Goal: Contribute content

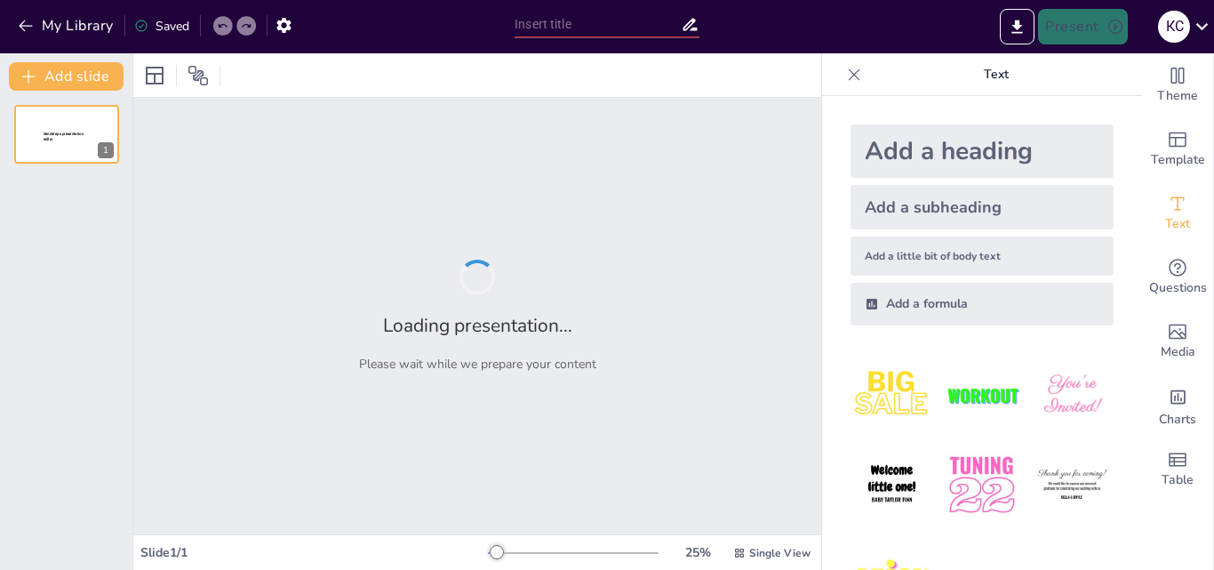
type input "ГАЛУЗІ ЗАСТОСУВАННЯ АВТОМАТИКИ ТА РОБОТОТЕХНІКИ"
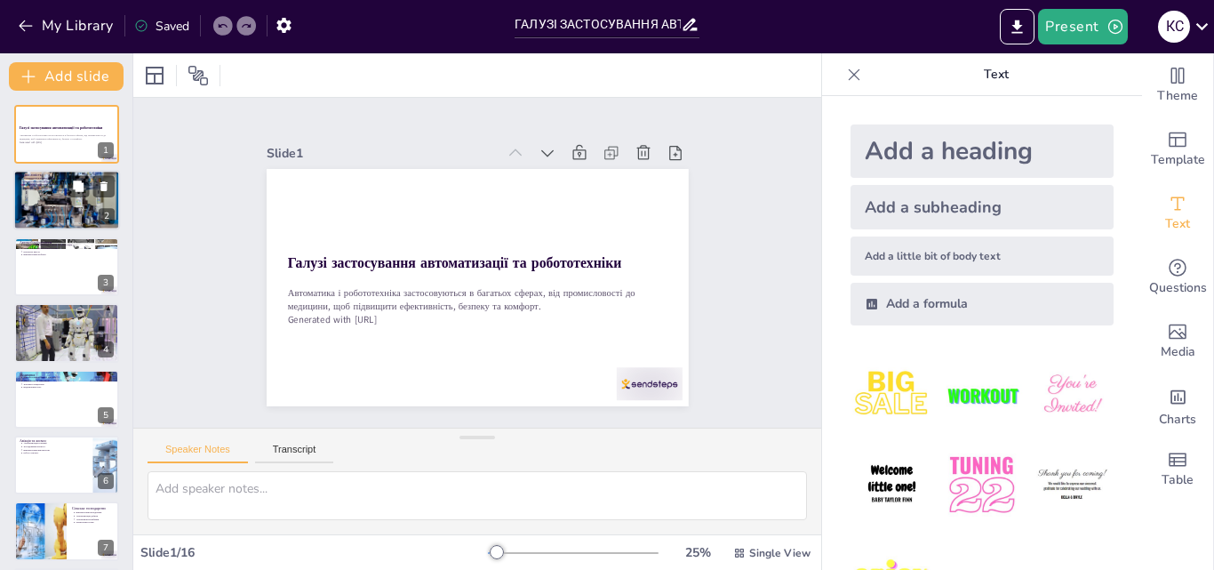
click at [54, 192] on div at bounding box center [66, 201] width 107 height 76
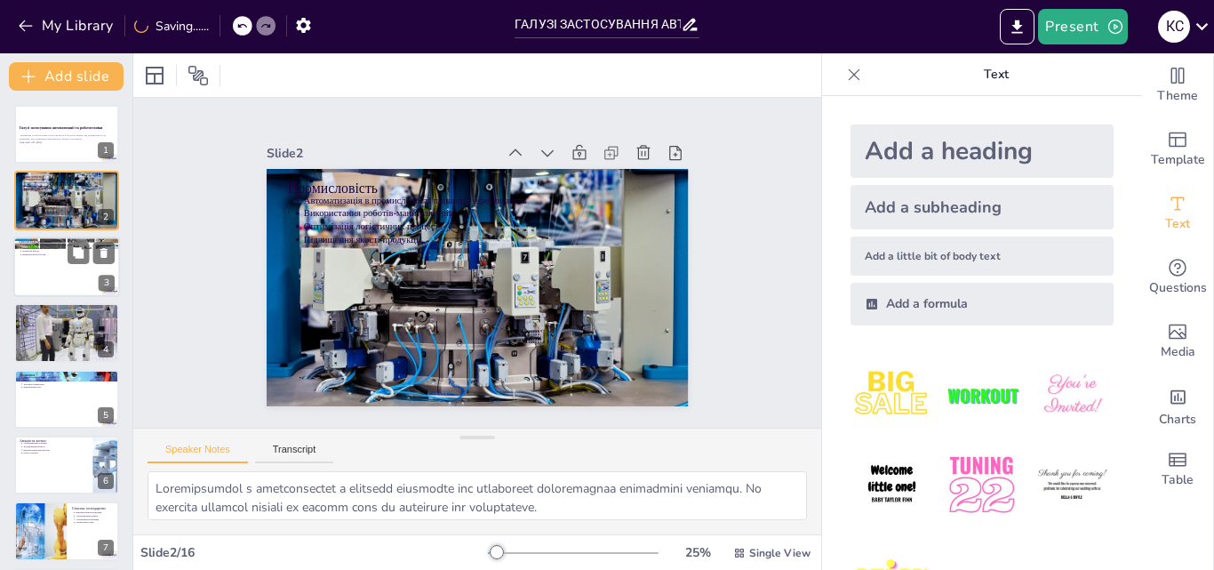
click at [49, 272] on div at bounding box center [66, 266] width 107 height 60
type textarea "Автомобілебудування є критично важливою галуззю, де автоматизація дозволяє зниз…"
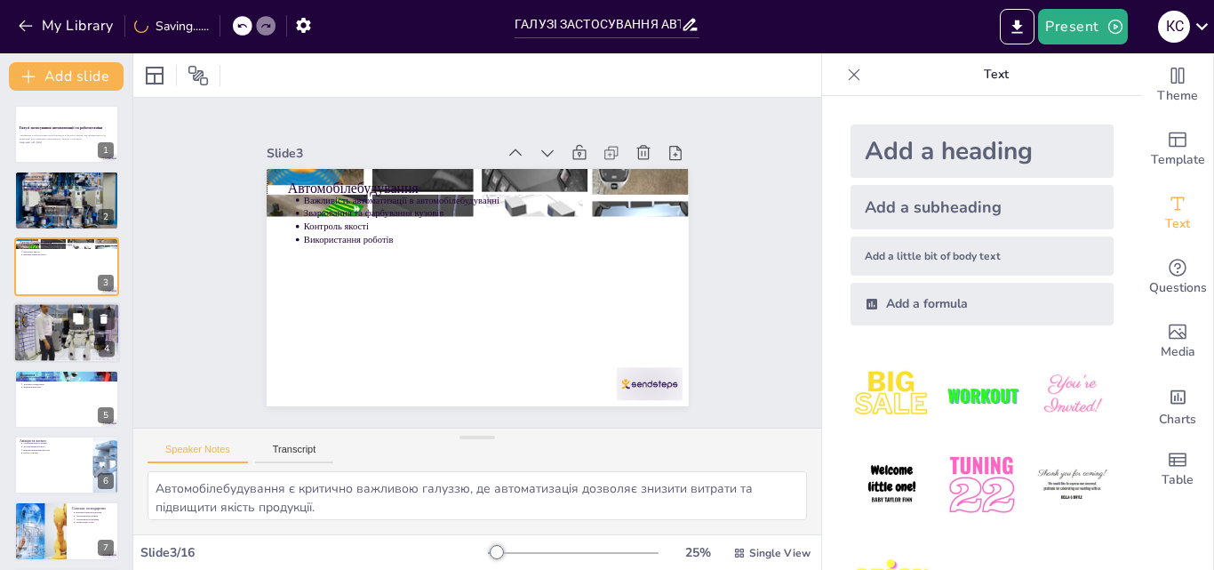
click at [71, 338] on div at bounding box center [66, 332] width 107 height 60
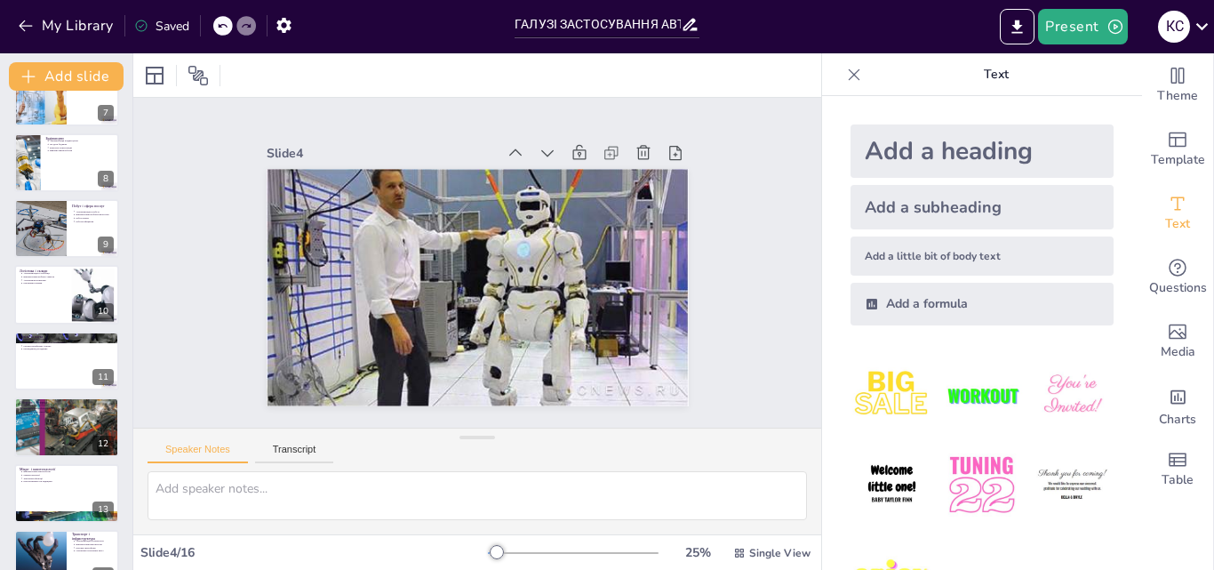
scroll to position [155, 0]
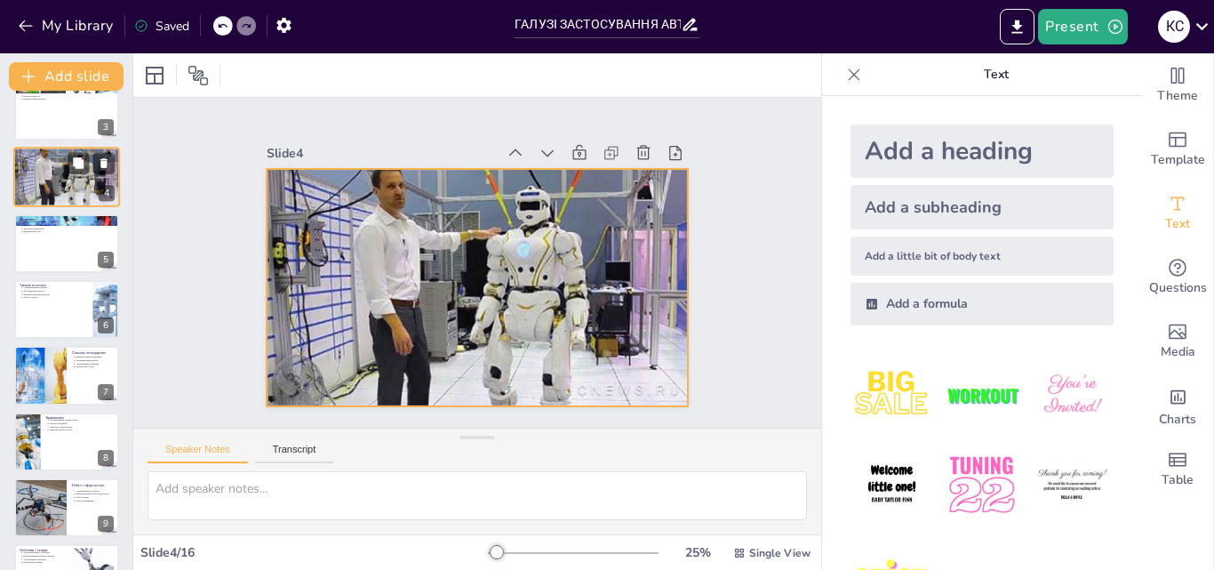
click at [35, 190] on div at bounding box center [66, 177] width 107 height 60
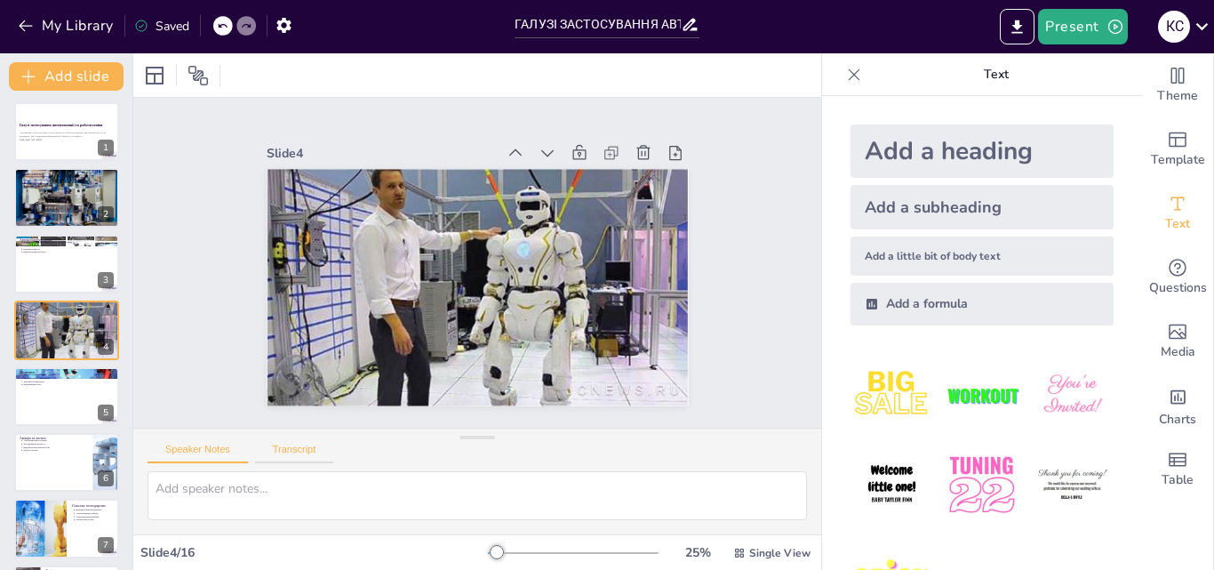
scroll to position [0, 0]
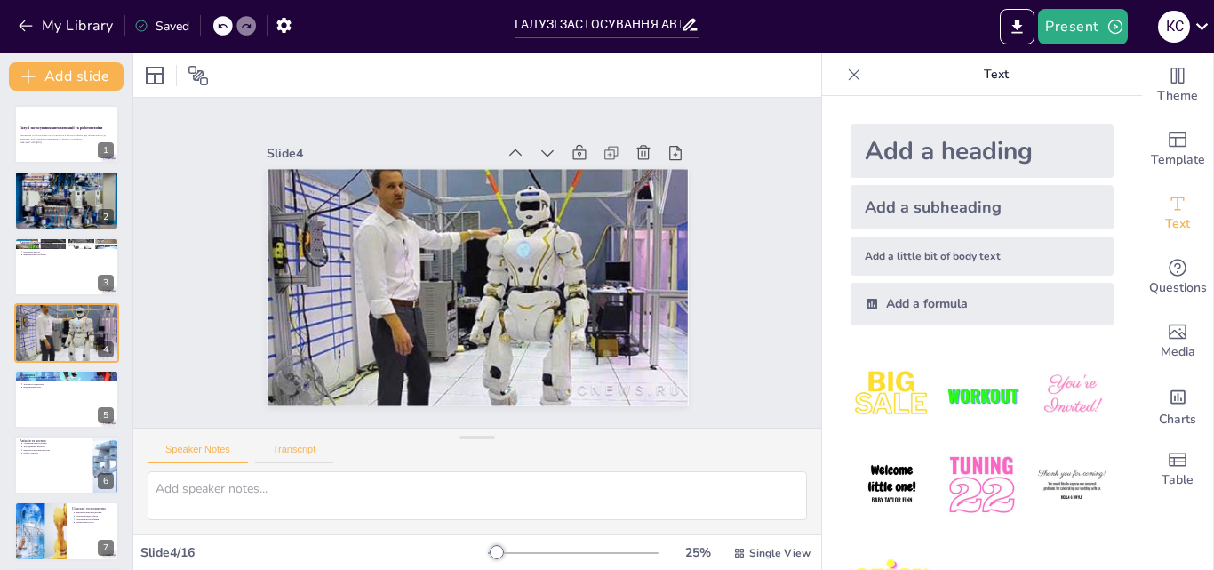
click at [269, 446] on button "Transcript" at bounding box center [294, 453] width 79 height 20
click at [195, 444] on button "Speaker Notes" at bounding box center [197, 453] width 100 height 20
click at [81, 453] on icon at bounding box center [78, 450] width 11 height 11
type textarea "Автоматизація в авіації підвищує безпеку польотів і зменшує навантаження на піл…"
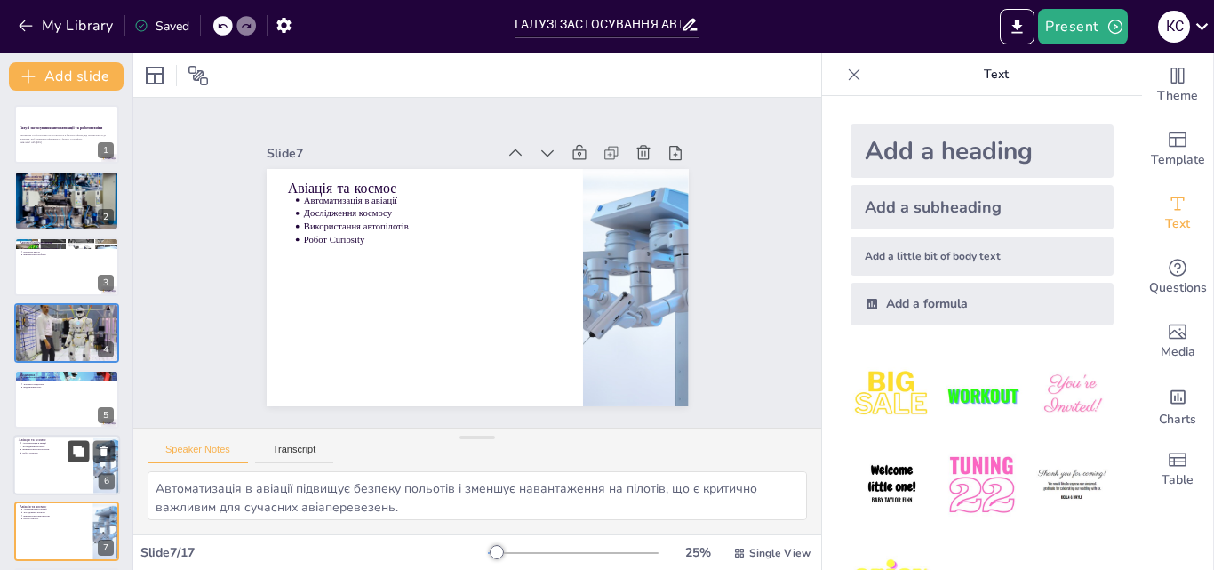
scroll to position [201, 0]
